Goal: Task Accomplishment & Management: Use online tool/utility

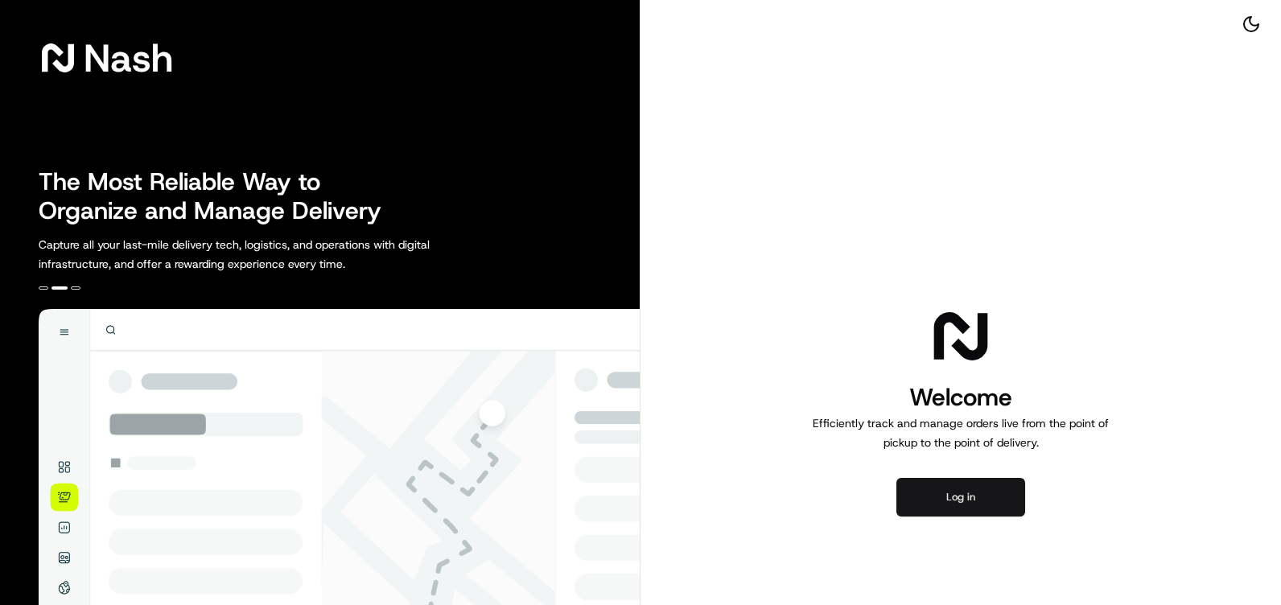
click at [952, 499] on button "Log in" at bounding box center [961, 497] width 129 height 39
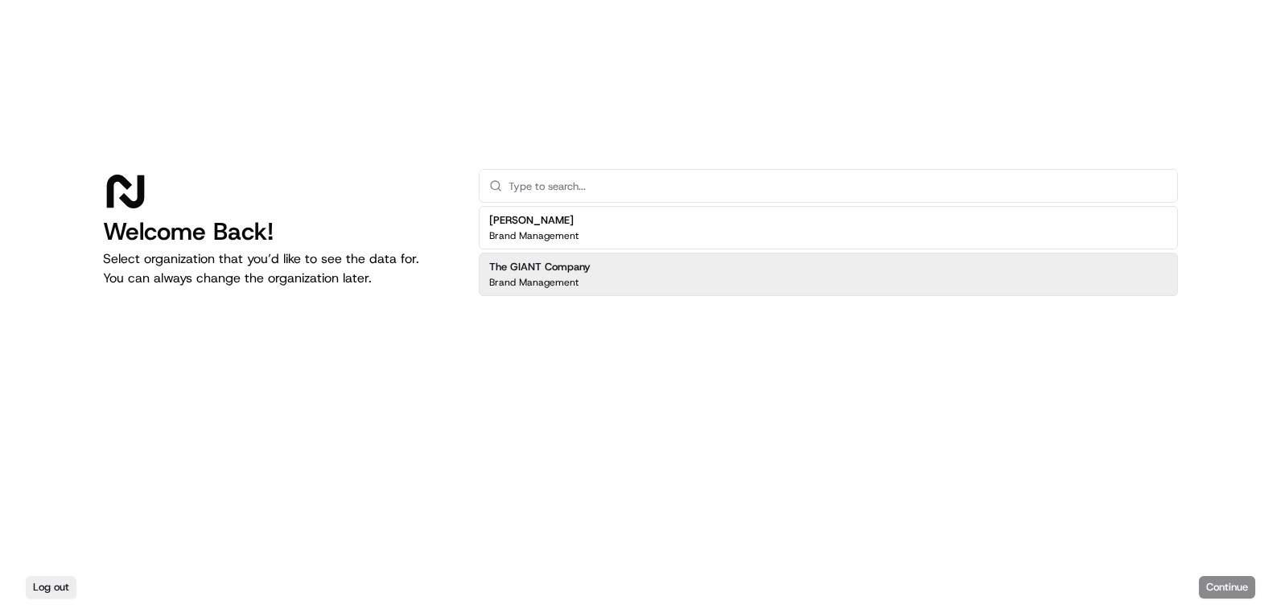
click at [580, 265] on h2 "The GIANT Company" at bounding box center [539, 267] width 101 height 14
click at [1224, 594] on button "Continue" at bounding box center [1227, 587] width 56 height 23
